Goal: Task Accomplishment & Management: Book appointment/travel/reservation

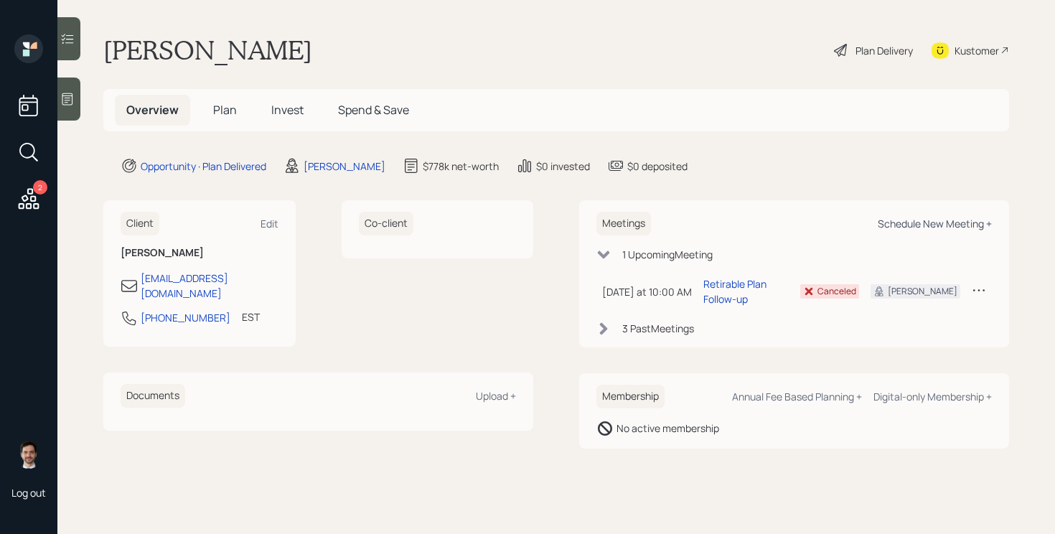
drag, startPoint x: 0, startPoint y: 0, endPoint x: 898, endPoint y: 219, distance: 924.2
click at [898, 219] on div "Schedule New Meeting +" at bounding box center [935, 224] width 114 height 14
select select "ef6b64e1-8f62-4a74-b865-a7df4b35b836"
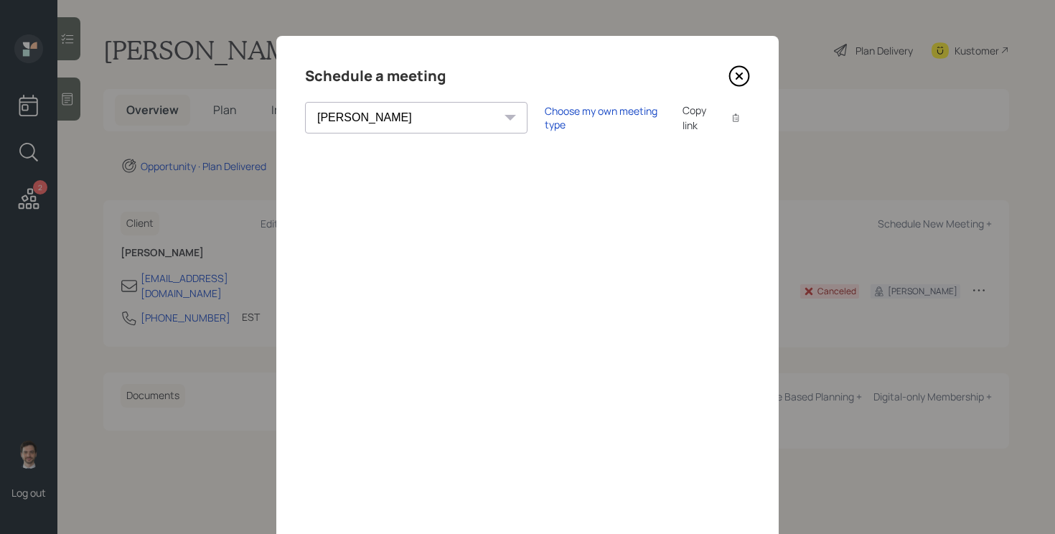
click at [736, 79] on icon at bounding box center [739, 76] width 6 height 6
